Goal: Information Seeking & Learning: Understand process/instructions

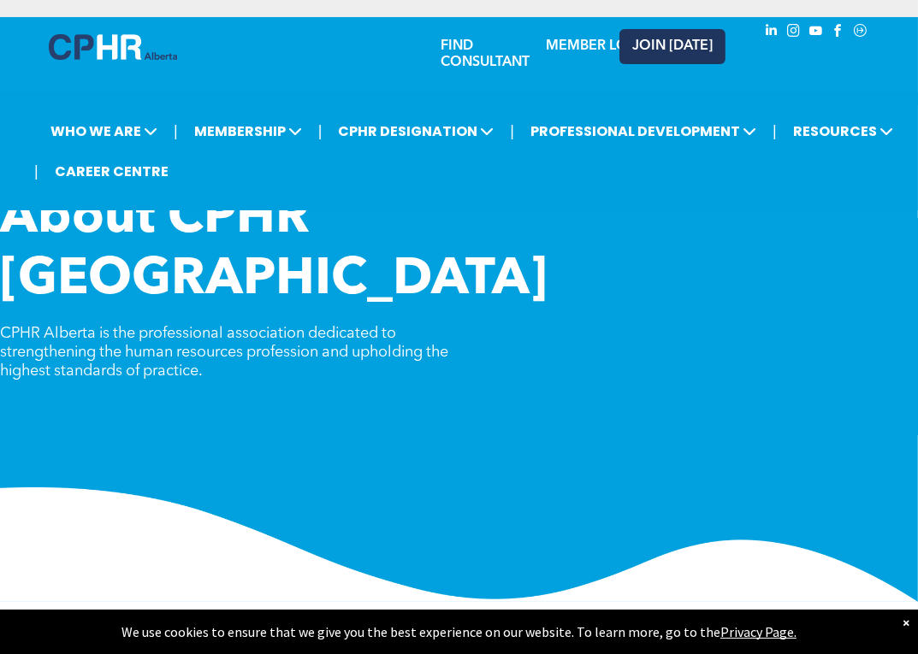
click at [669, 46] on span "JOIN [DATE]" at bounding box center [672, 46] width 80 height 16
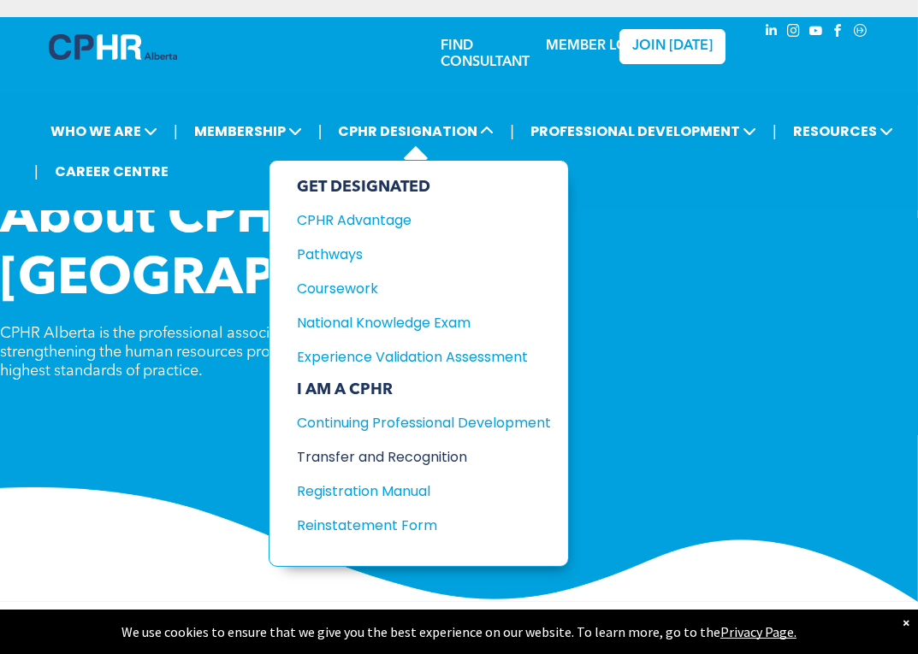
click at [353, 454] on div "Transfer and Recognition" at bounding box center [411, 456] width 228 height 21
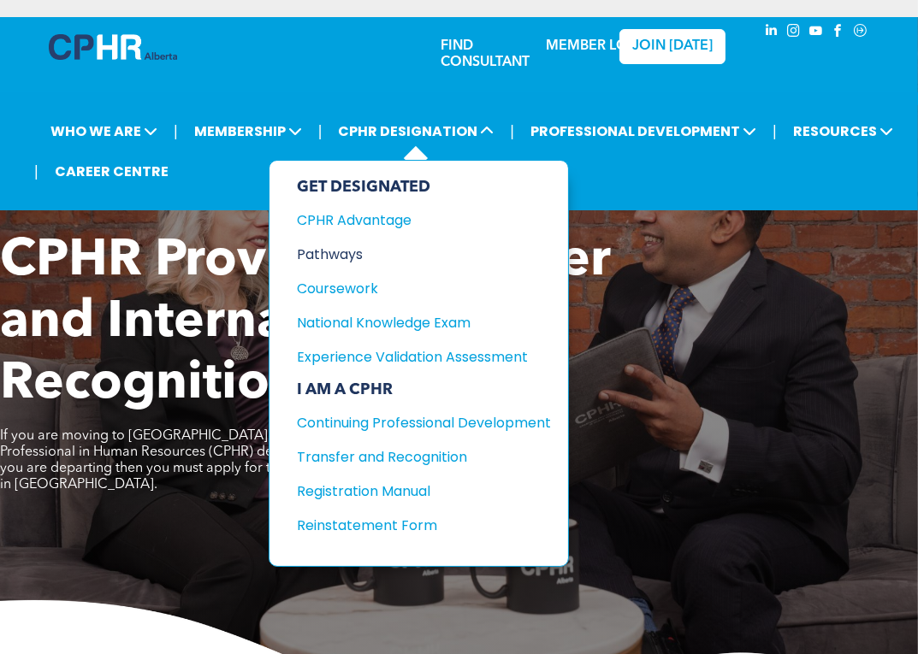
click at [334, 251] on div "Pathways" at bounding box center [411, 254] width 228 height 21
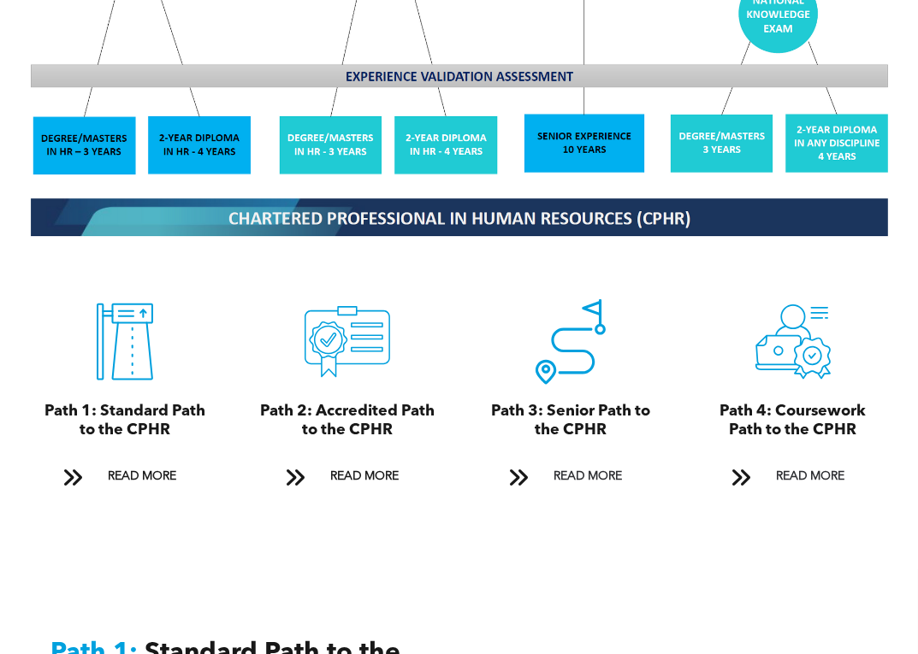
scroll to position [1710, 0]
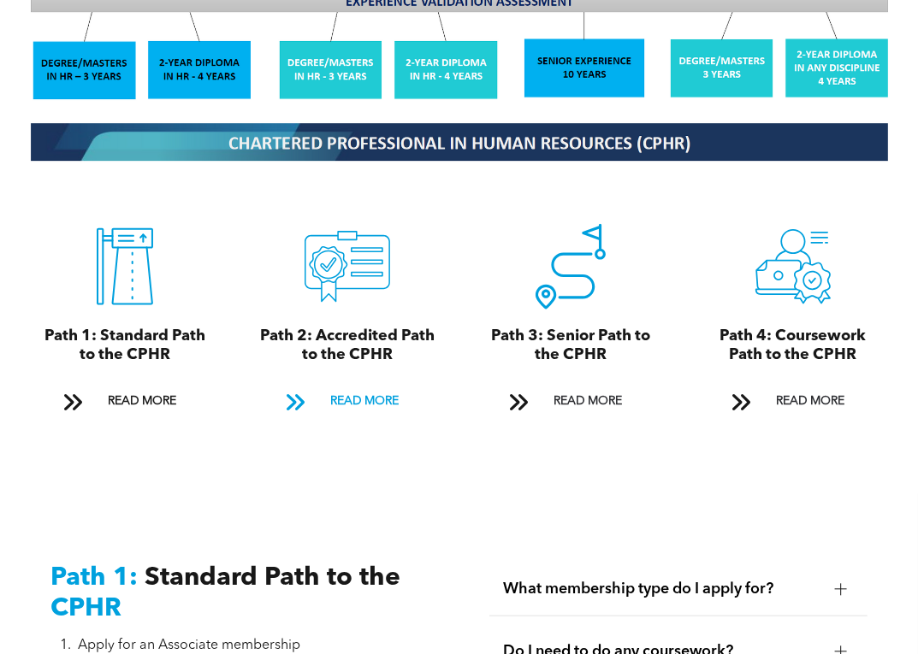
click at [336, 404] on span "READ MORE" at bounding box center [364, 402] width 80 height 32
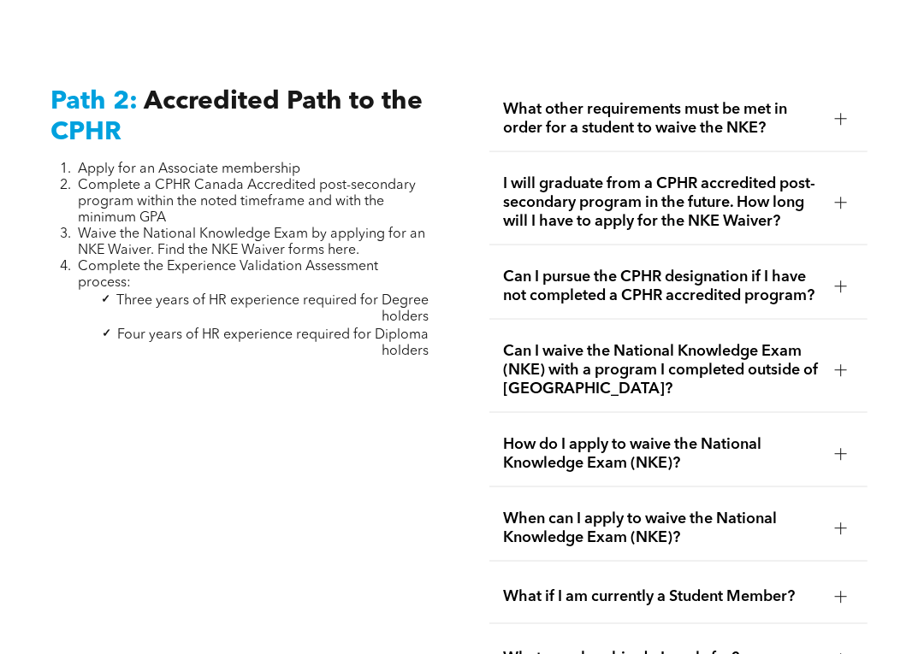
scroll to position [2618, 0]
